Goal: Task Accomplishment & Management: Manage account settings

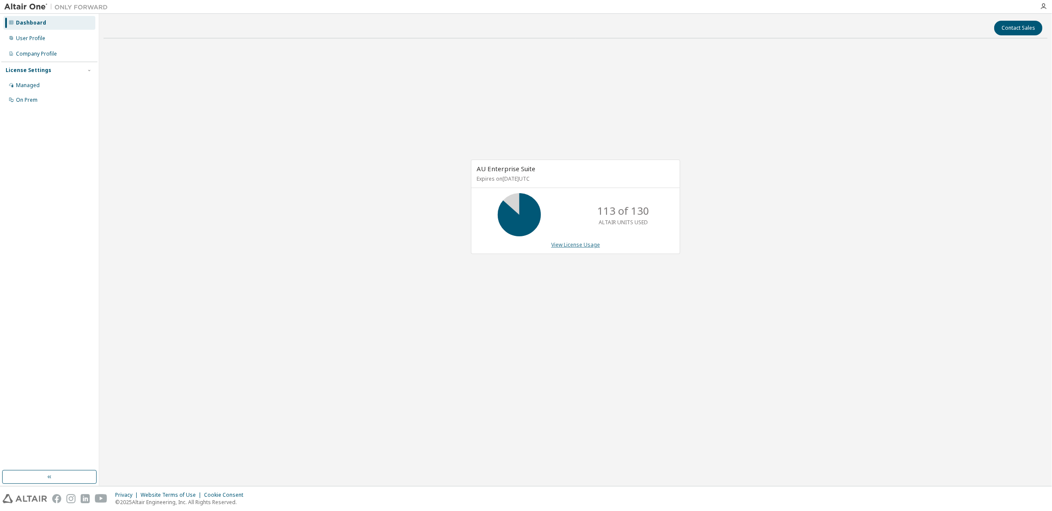
click at [585, 246] on link "View License Usage" at bounding box center [575, 244] width 49 height 7
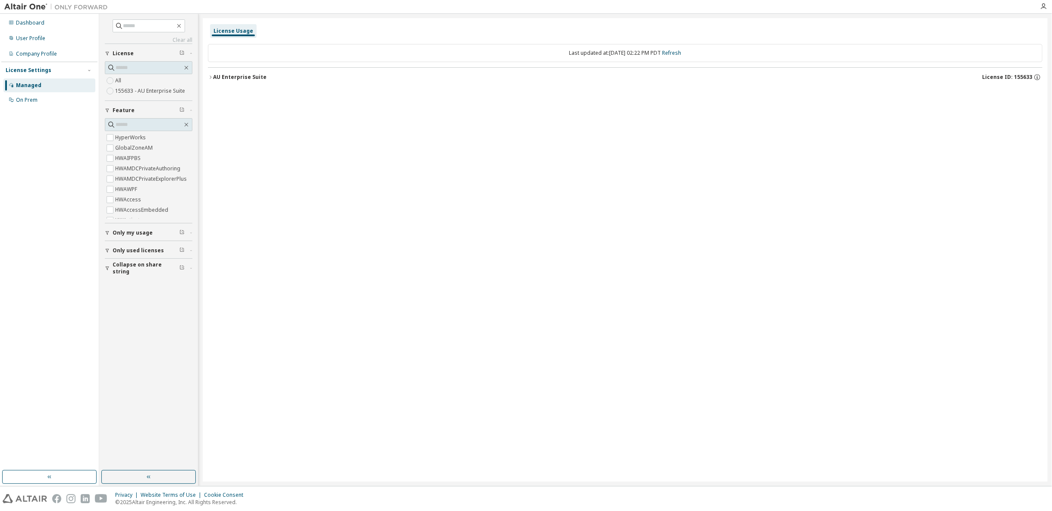
click at [136, 90] on label "155633 - AU Enterprise Suite" at bounding box center [151, 91] width 72 height 10
click at [128, 92] on label "155633 - AU Enterprise Suite" at bounding box center [151, 91] width 72 height 10
click at [230, 79] on div "AU Enterprise Suite" at bounding box center [240, 77] width 54 height 7
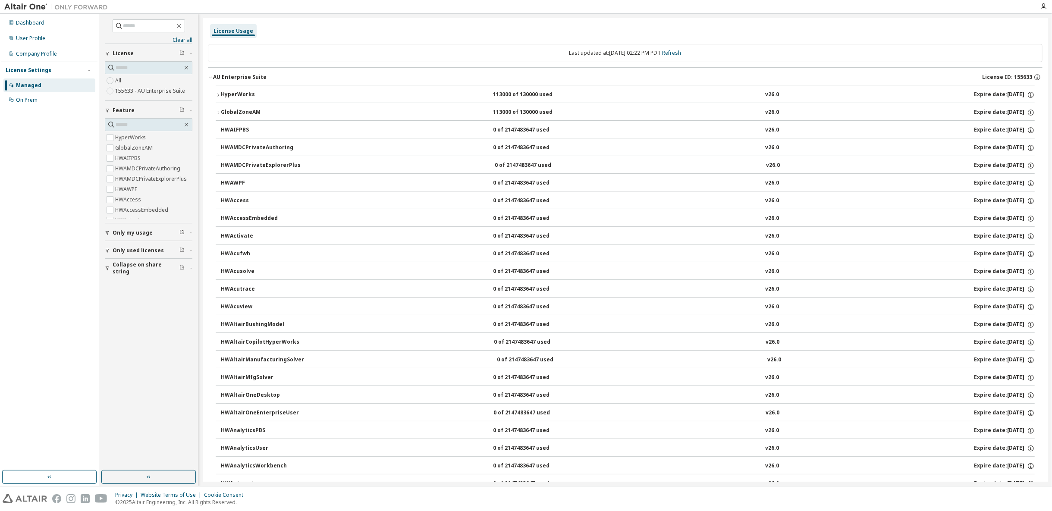
click at [219, 90] on button "HyperWorks 113000 of 130000 used v26.0 Expire date: [DATE]" at bounding box center [625, 94] width 819 height 19
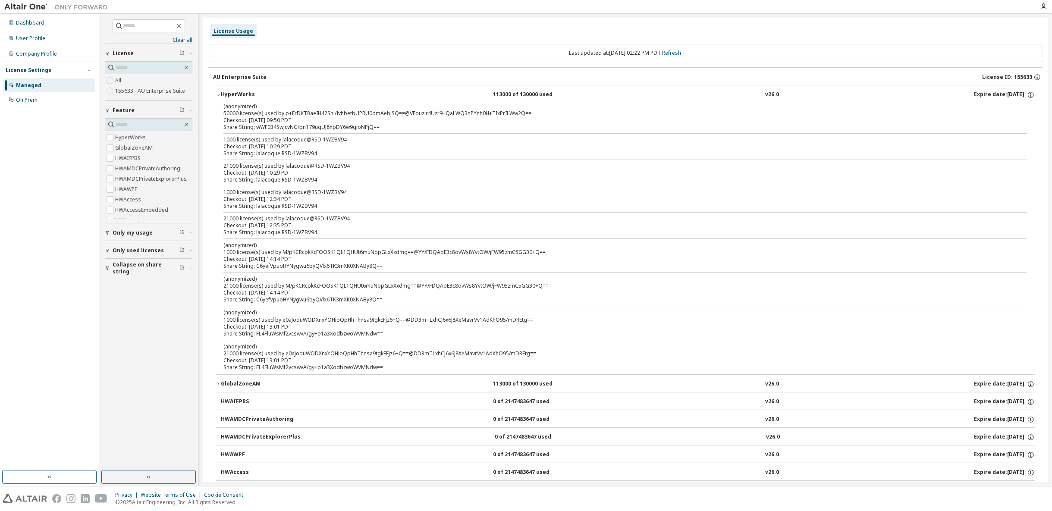
click at [239, 98] on div "HyperWorks" at bounding box center [260, 95] width 78 height 8
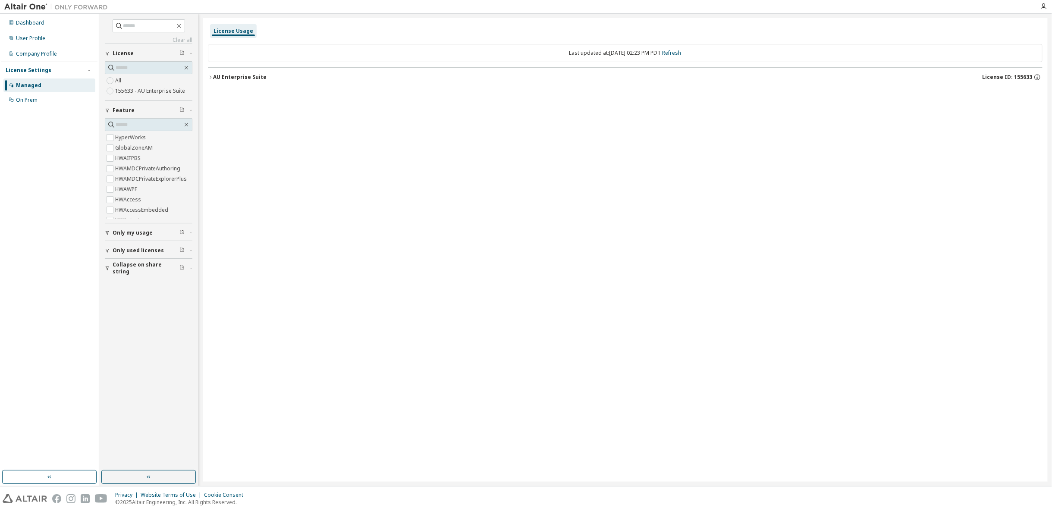
click at [230, 81] on button "AU Enterprise Suite License ID: 155633" at bounding box center [625, 77] width 835 height 19
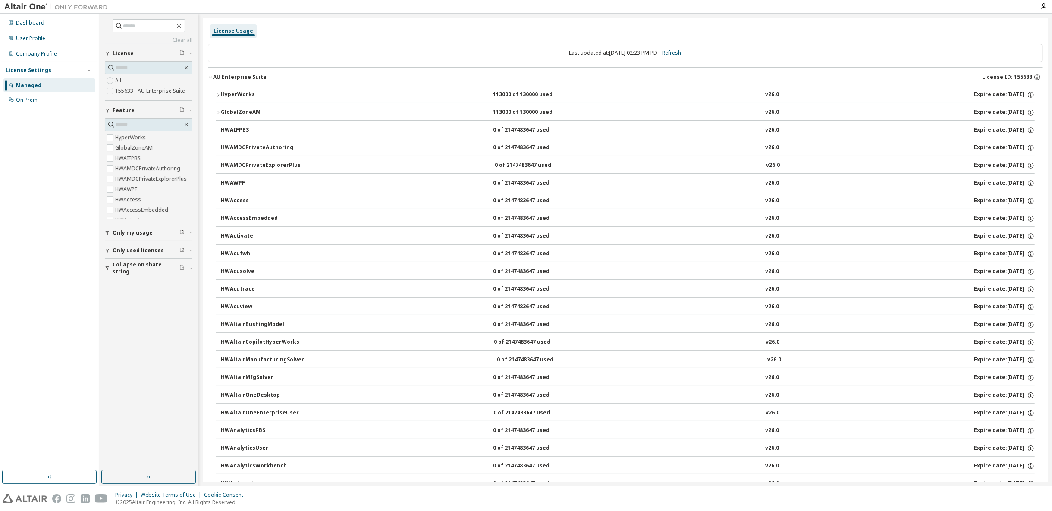
click at [224, 98] on button "HyperWorks 113000 of 130000 used v26.0 Expire date: [DATE]" at bounding box center [625, 94] width 819 height 19
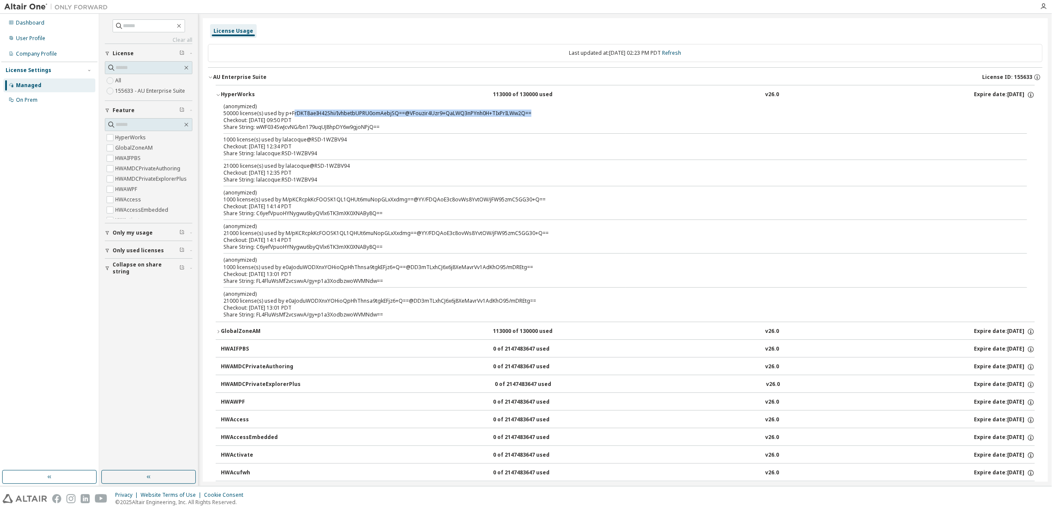
drag, startPoint x: 293, startPoint y: 110, endPoint x: 530, endPoint y: 115, distance: 237.8
click at [530, 115] on div "(anonymized) 50000 license(s) used by p+FrDKT8aeIH42Shi/IvhbetbUPRU0omAebjSQ==@…" at bounding box center [615, 110] width 783 height 14
click at [531, 125] on div "Share String: wWF034SwJcvNG/bn179uqUJ8hpDY6w9gjoNPjQ==" at bounding box center [615, 127] width 783 height 7
click at [224, 75] on div "AU Enterprise Suite" at bounding box center [240, 77] width 54 height 7
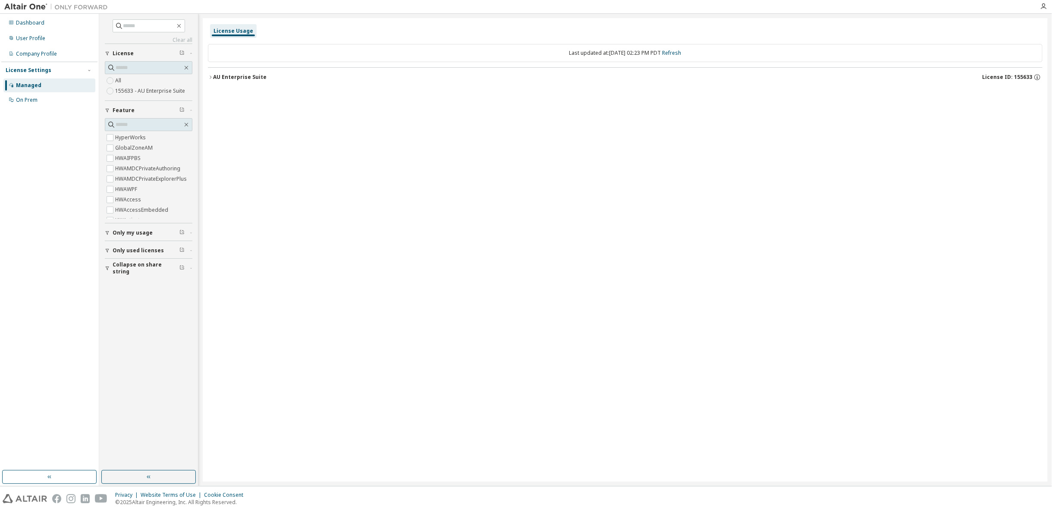
click at [232, 85] on button "AU Enterprise Suite License ID: 155633" at bounding box center [625, 77] width 835 height 19
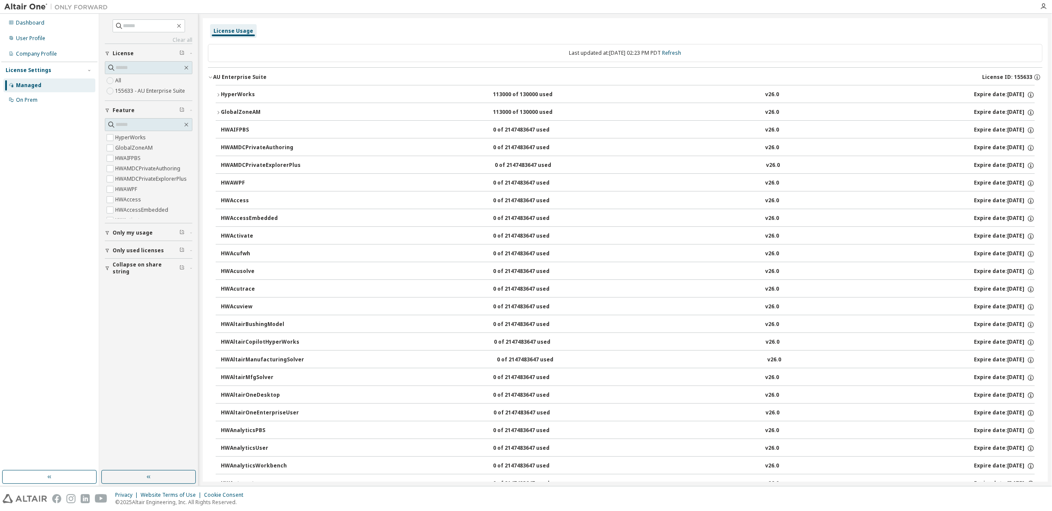
click at [257, 95] on div "HyperWorks" at bounding box center [260, 95] width 78 height 8
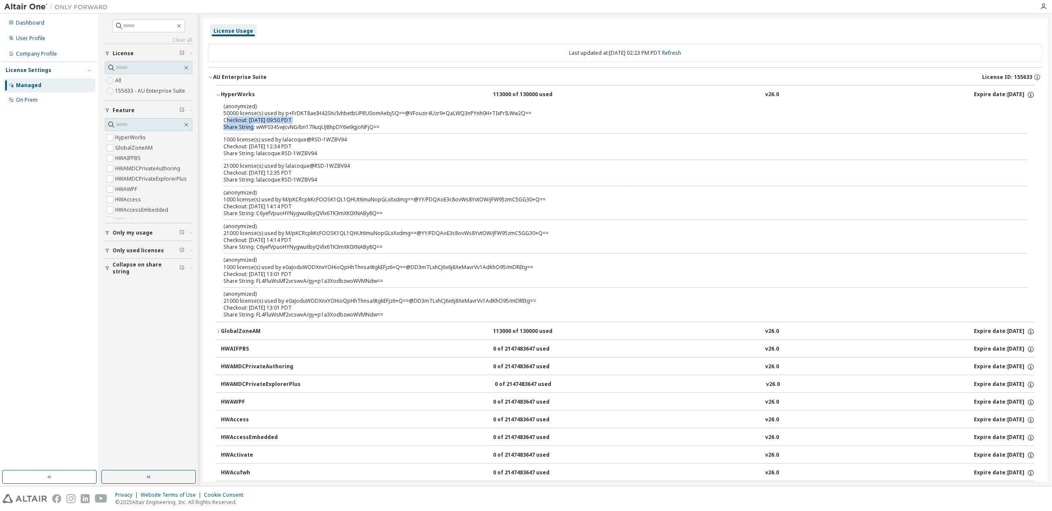
drag, startPoint x: 227, startPoint y: 118, endPoint x: 252, endPoint y: 125, distance: 26.1
click at [252, 125] on div "(anonymized) 50000 license(s) used by p+FrDKT8aeIH42Shi/IvhbetbUPRU0omAebjSQ==@…" at bounding box center [615, 117] width 783 height 28
drag, startPoint x: 250, startPoint y: 133, endPoint x: 247, endPoint y: 128, distance: 5.6
click at [249, 131] on div "(anonymized) 50000 license(s) used by p+FrDKT8aeIH42Shi/IvhbetbUPRU0omAebjSQ==@…" at bounding box center [625, 212] width 819 height 219
drag, startPoint x: 224, startPoint y: 107, endPoint x: 258, endPoint y: 119, distance: 36.3
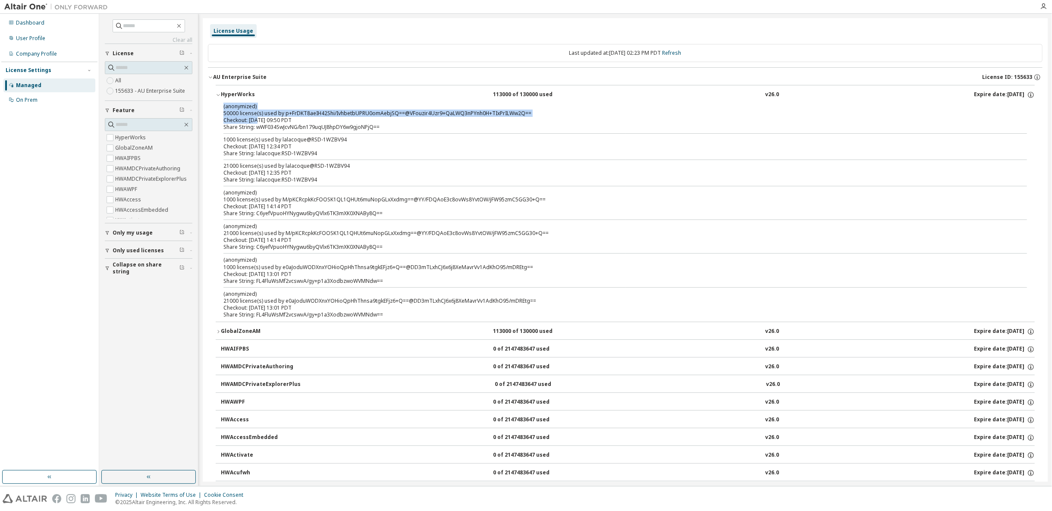
click at [258, 119] on div "(anonymized) 50000 license(s) used by p+FrDKT8aeIH42Shi/IvhbetbUPRU0omAebjSQ==@…" at bounding box center [615, 113] width 783 height 21
drag, startPoint x: 253, startPoint y: 130, endPoint x: 239, endPoint y: 113, distance: 22.4
click at [252, 130] on div "(anonymized) 50000 license(s) used by p+FrDKT8aeIH42Shi/IvhbetbUPRU0omAebjSQ==@…" at bounding box center [625, 212] width 819 height 219
drag, startPoint x: 239, startPoint y: 111, endPoint x: 218, endPoint y: 116, distance: 21.2
click at [218, 116] on div "(anonymized) 50000 license(s) used by p+FrDKT8aeIH42Shi/IvhbetbUPRU0omAebjSQ==@…" at bounding box center [625, 212] width 819 height 219
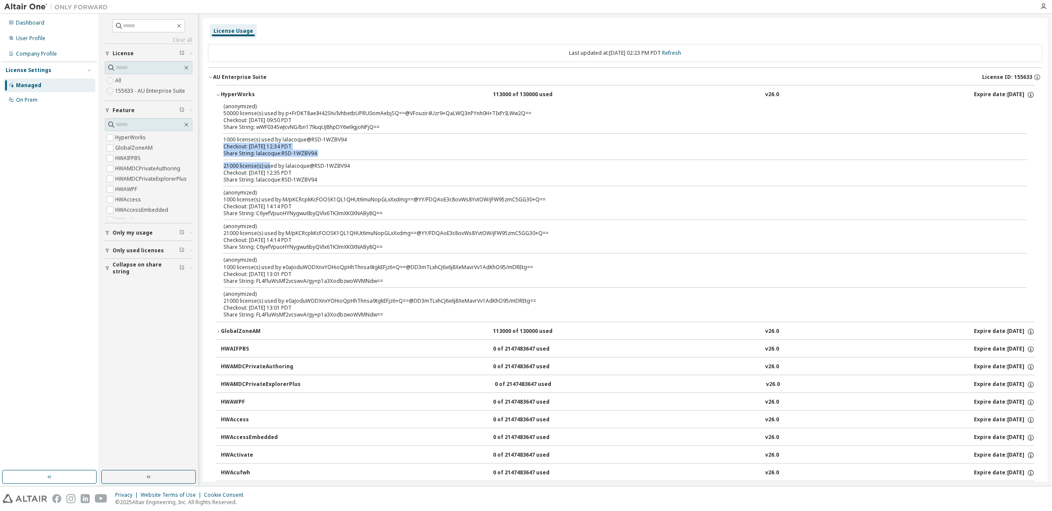
drag, startPoint x: 223, startPoint y: 142, endPoint x: 263, endPoint y: 154, distance: 41.5
click at [267, 159] on div "(anonymized) 50000 license(s) used by p+FrDKT8aeIH42Shi/IvhbetbUPRU0omAebjSQ==@…" at bounding box center [625, 212] width 819 height 219
drag, startPoint x: 237, startPoint y: 141, endPoint x: 242, endPoint y: 162, distance: 21.7
click at [219, 141] on div "(anonymized) 50000 license(s) used by p+FrDKT8aeIH42Shi/IvhbetbUPRU0omAebjSQ==@…" at bounding box center [625, 212] width 819 height 219
drag, startPoint x: 234, startPoint y: 173, endPoint x: 224, endPoint y: 165, distance: 12.8
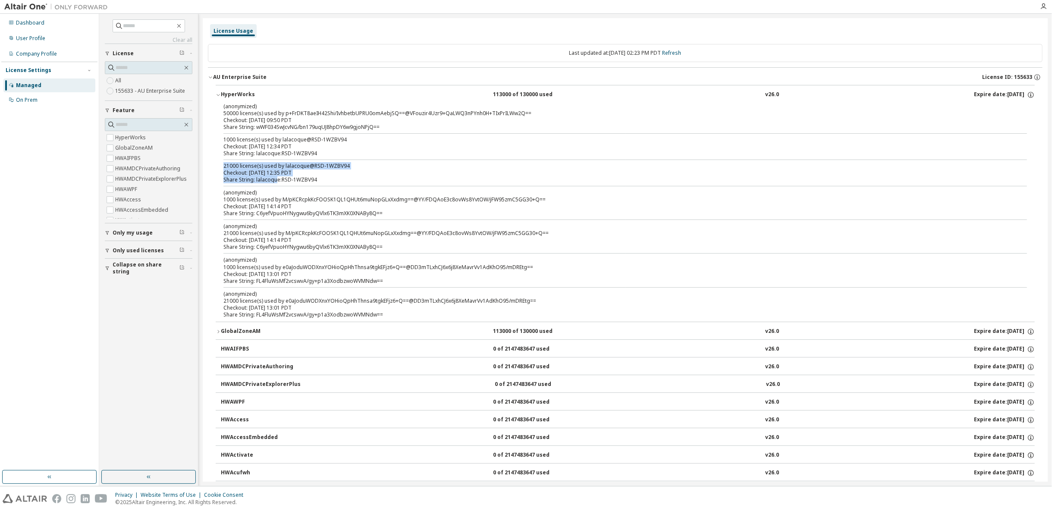
click at [224, 165] on div "21000 license(s) used by lalacoque@RSD-1WZBV94 Checkout: [DATE] 12:35 PDT Share…" at bounding box center [615, 173] width 783 height 21
drag, startPoint x: 244, startPoint y: 291, endPoint x: 237, endPoint y: 283, distance: 10.1
click at [226, 276] on div "(anonymized) 50000 license(s) used by p+FrDKT8aeIH42Shi/IvhbetbUPRU0omAebjSQ==@…" at bounding box center [625, 212] width 819 height 219
click at [377, 306] on div "Checkout: [DATE] 13:01 PDT" at bounding box center [615, 308] width 783 height 7
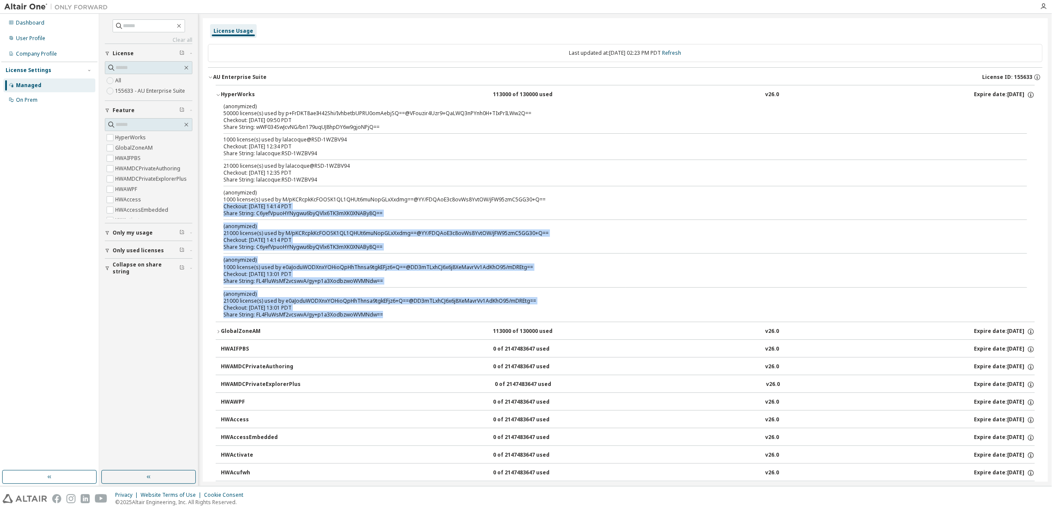
drag, startPoint x: 371, startPoint y: 308, endPoint x: 225, endPoint y: 205, distance: 179.0
click at [225, 205] on div "(anonymized) 50000 license(s) used by p+FrDKT8aeIH42Shi/IvhbetbUPRU0omAebjSQ==@…" at bounding box center [625, 212] width 819 height 219
click at [247, 247] on div "Share String: C6yefVpuoHYNygwu6byQVlx6TK3mXK0XNABy8Q==" at bounding box center [615, 247] width 783 height 7
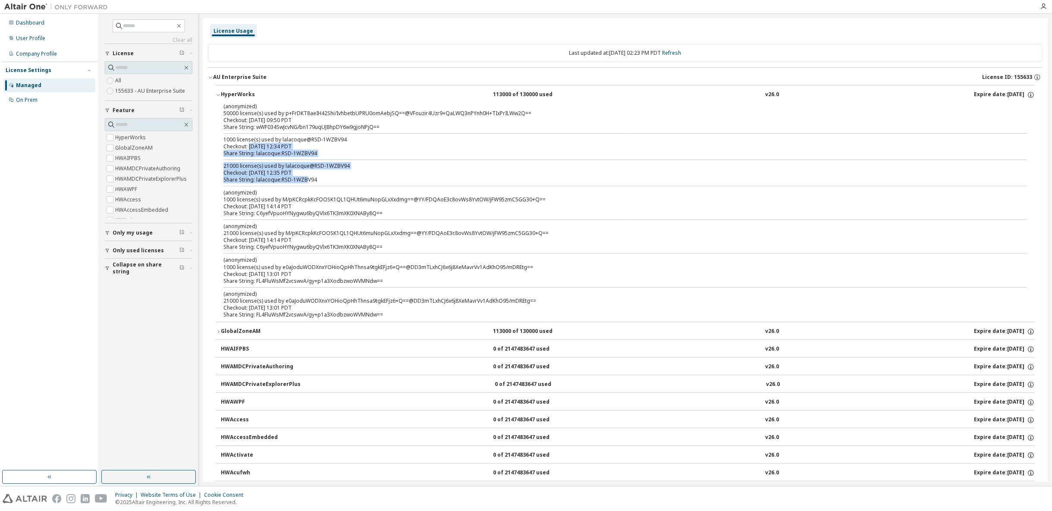
drag, startPoint x: 306, startPoint y: 180, endPoint x: 248, endPoint y: 144, distance: 67.9
click at [248, 144] on div "(anonymized) 50000 license(s) used by p+FrDKT8aeIH42Shi/IvhbetbUPRU0omAebjSQ==@…" at bounding box center [625, 212] width 819 height 219
click at [269, 131] on div "(anonymized) 50000 license(s) used by p+FrDKT8aeIH42Shi/IvhbetbUPRU0omAebjSQ==@…" at bounding box center [625, 212] width 819 height 219
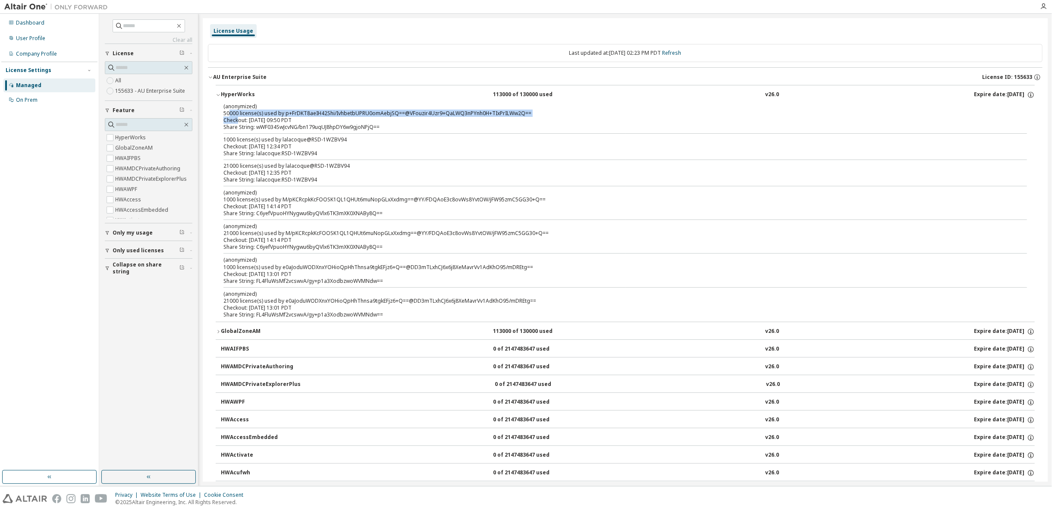
drag, startPoint x: 230, startPoint y: 113, endPoint x: 241, endPoint y: 118, distance: 11.6
click at [240, 118] on div "(anonymized) 50000 license(s) used by p+FrDKT8aeIH42Shi/IvhbetbUPRU0omAebjSQ==@…" at bounding box center [615, 113] width 783 height 21
click at [272, 153] on div "Share String: lalacoque:RSD-1WZBV94" at bounding box center [615, 153] width 783 height 7
drag, startPoint x: 484, startPoint y: 125, endPoint x: 386, endPoint y: 107, distance: 99.2
click at [386, 107] on div "(anonymized) 50000 license(s) used by p+FrDKT8aeIH42Shi/IvhbetbUPRU0omAebjSQ==@…" at bounding box center [615, 117] width 783 height 28
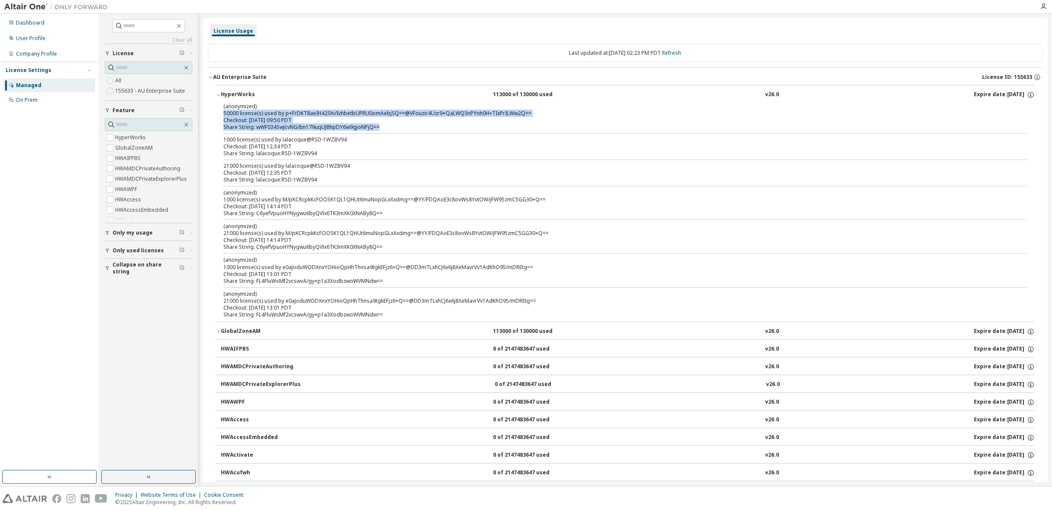
click at [427, 117] on div "(anonymized) 50000 license(s) used by p+FrDKT8aeIH42Shi/IvhbetbUPRU0omAebjSQ==@…" at bounding box center [615, 113] width 783 height 21
click at [419, 132] on div "(anonymized) 50000 license(s) used by p+FrDKT8aeIH42Shi/IvhbetbUPRU0omAebjSQ==@…" at bounding box center [625, 212] width 819 height 219
click at [400, 160] on div at bounding box center [626, 160] width 804 height 0
